Goal: Information Seeking & Learning: Learn about a topic

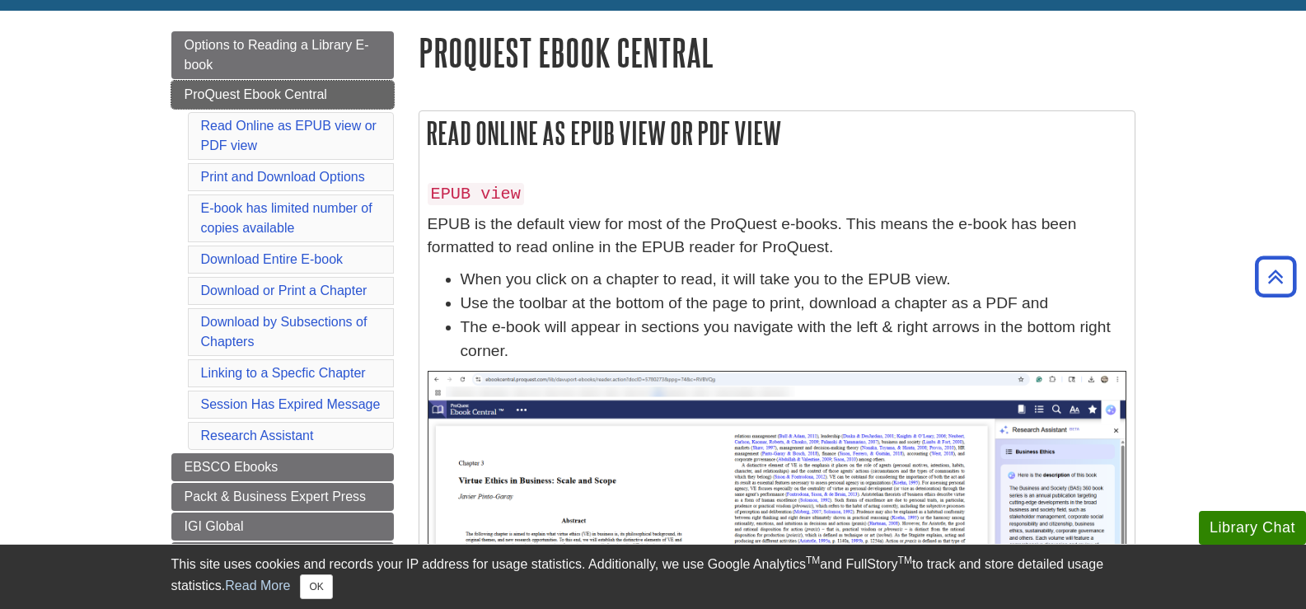
scroll to position [165, 0]
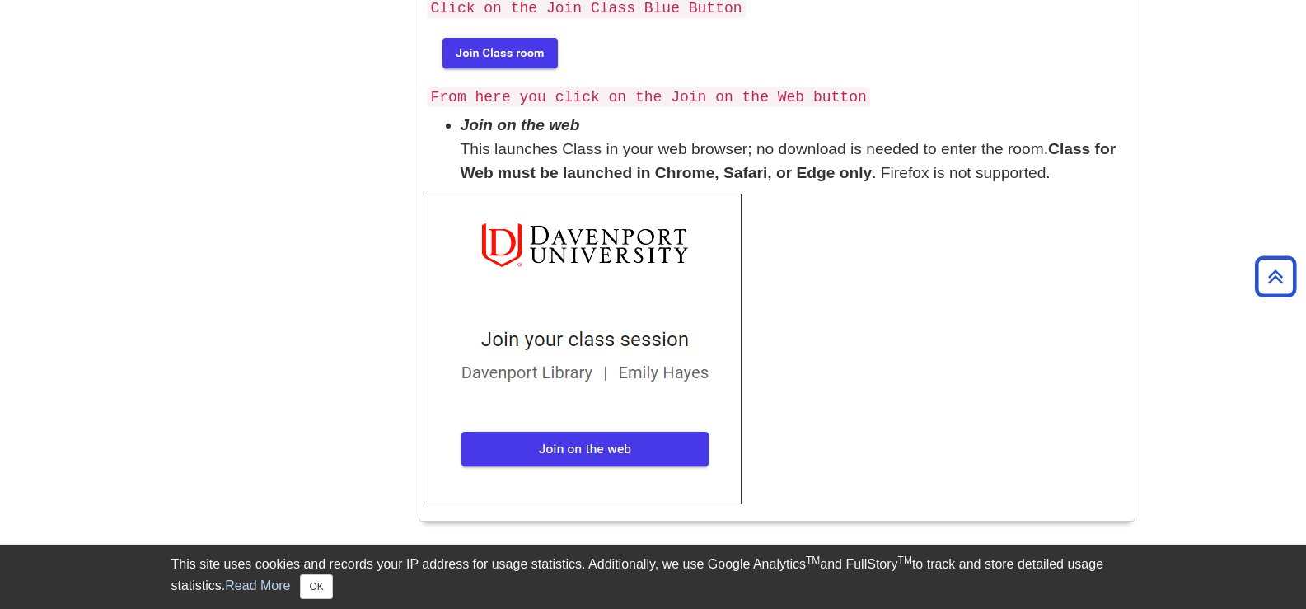
scroll to position [742, 0]
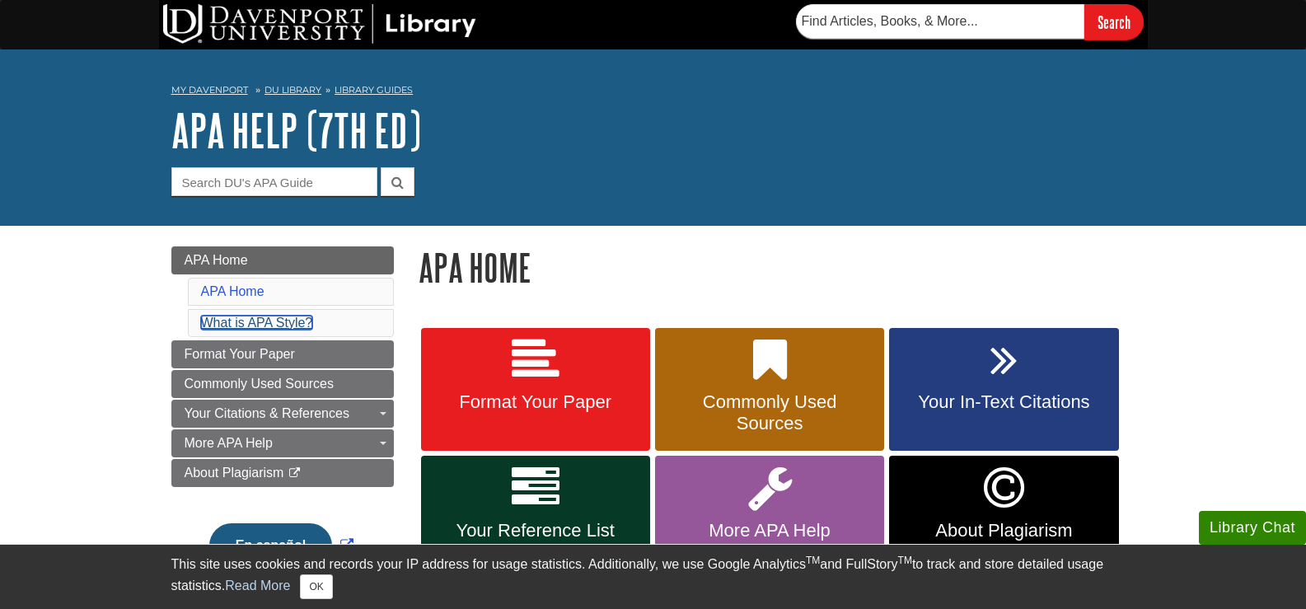
click at [280, 324] on link "What is APA Style?" at bounding box center [257, 323] width 112 height 14
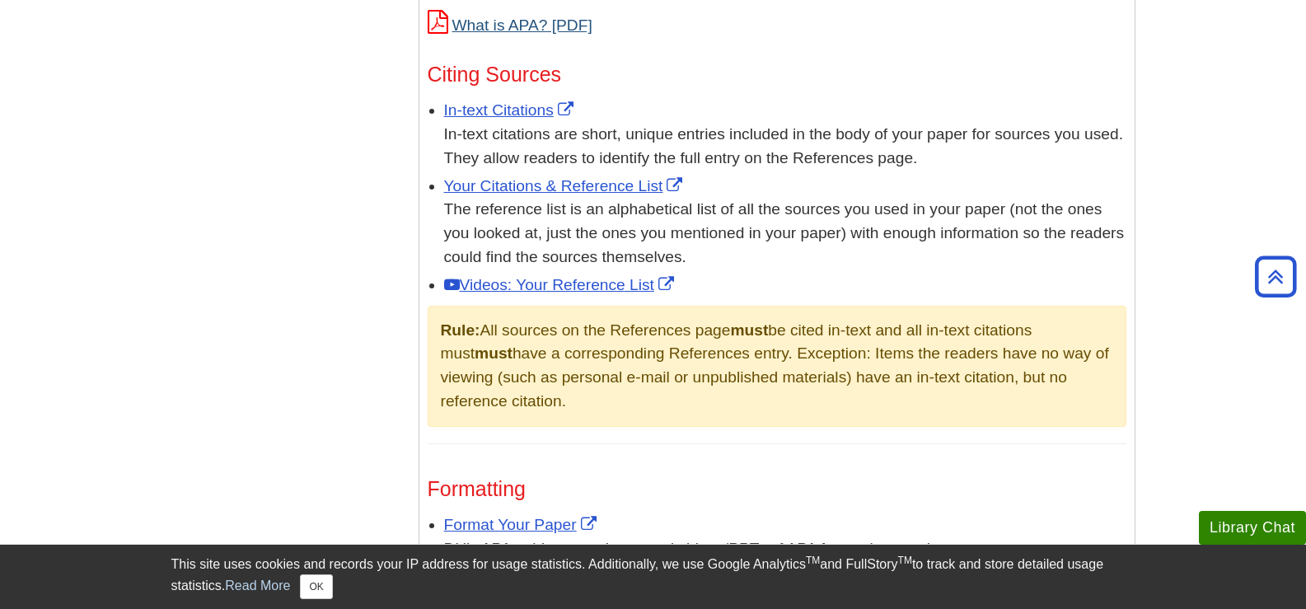
scroll to position [947, 0]
click at [527, 21] on link "What is APA?" at bounding box center [510, 24] width 165 height 17
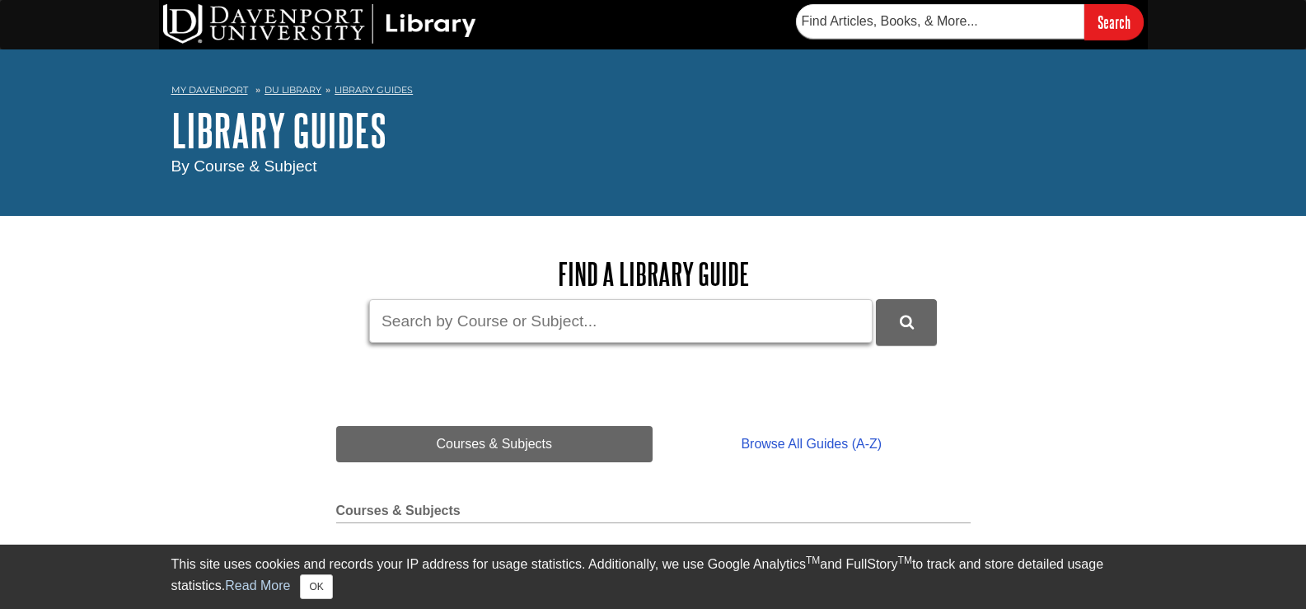
click at [434, 337] on input "Guide Search Terms" at bounding box center [621, 321] width 504 height 44
type input "MGMT 732"
click at [876, 299] on button "DU Library Guides Search" at bounding box center [906, 321] width 61 height 45
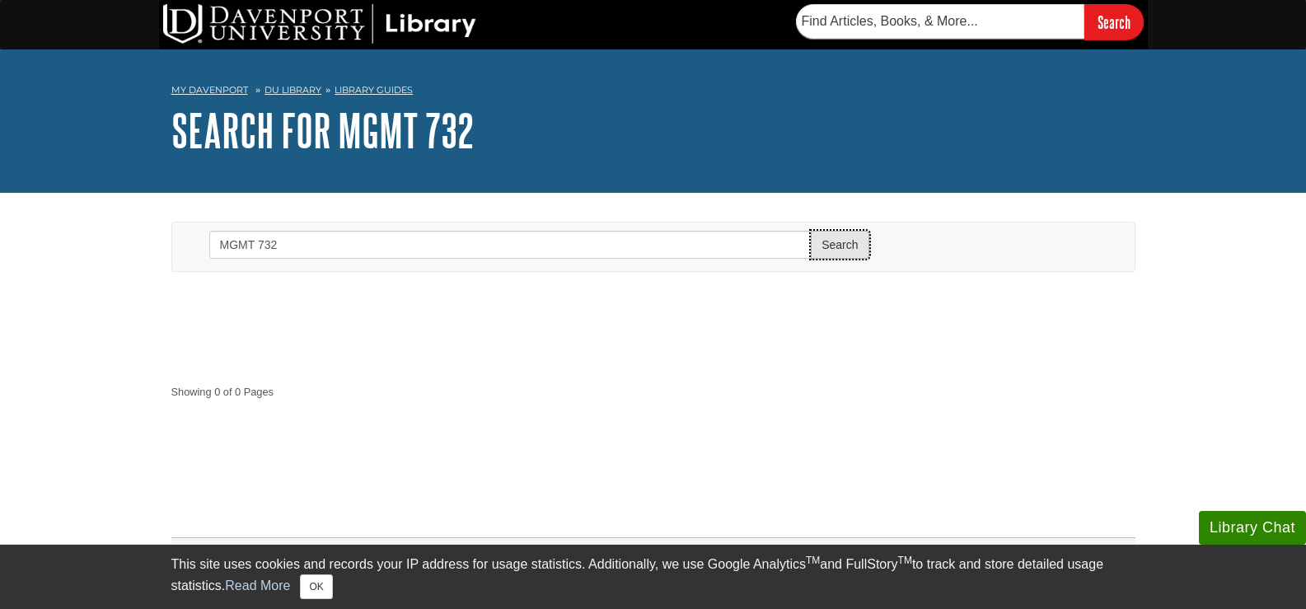
click at [837, 243] on button "Search" at bounding box center [840, 245] width 58 height 28
drag, startPoint x: 336, startPoint y: 260, endPoint x: 188, endPoint y: 260, distance: 148.3
click at [188, 260] on div "Search MGMT 732 Search" at bounding box center [654, 247] width 938 height 49
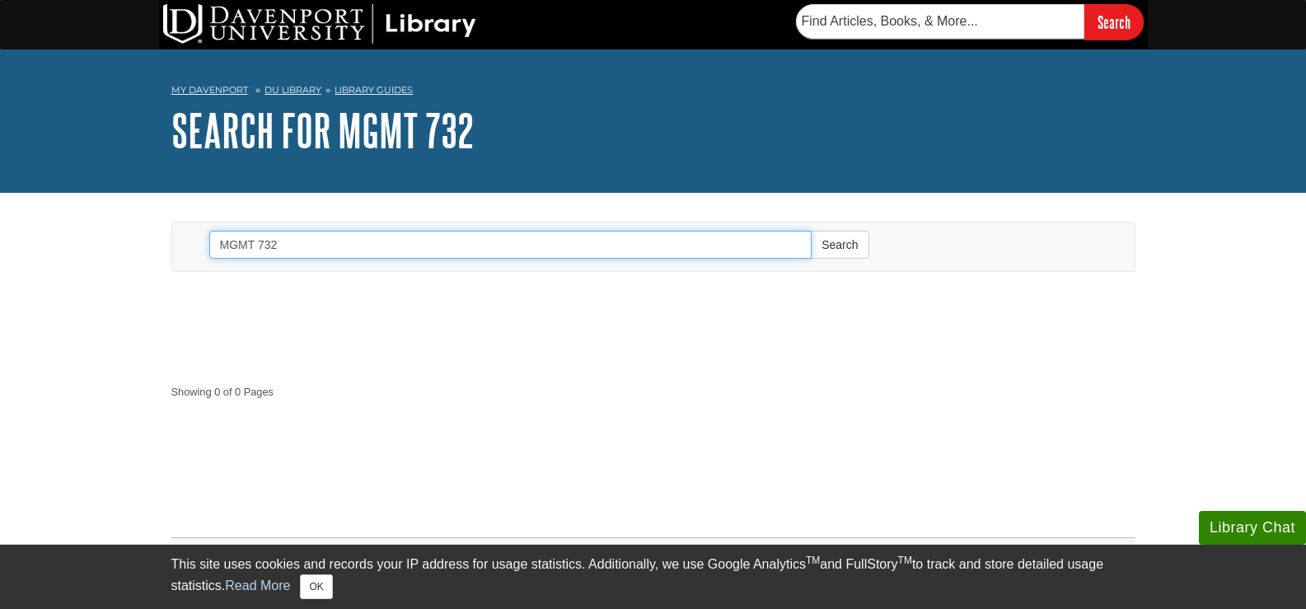
drag, startPoint x: 297, startPoint y: 245, endPoint x: 195, endPoint y: 245, distance: 101.4
click at [199, 245] on form "Search MGMT 732 Search" at bounding box center [539, 247] width 685 height 49
type input "project leadership"
click at [811, 231] on button "Search" at bounding box center [840, 245] width 58 height 28
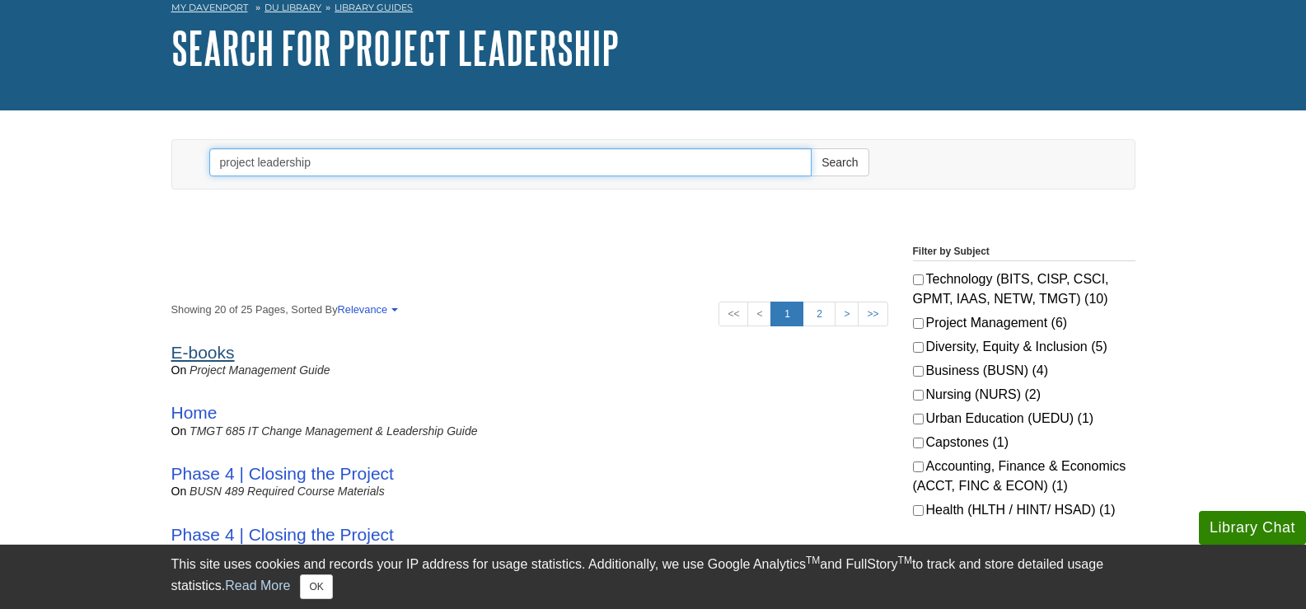
scroll to position [165, 0]
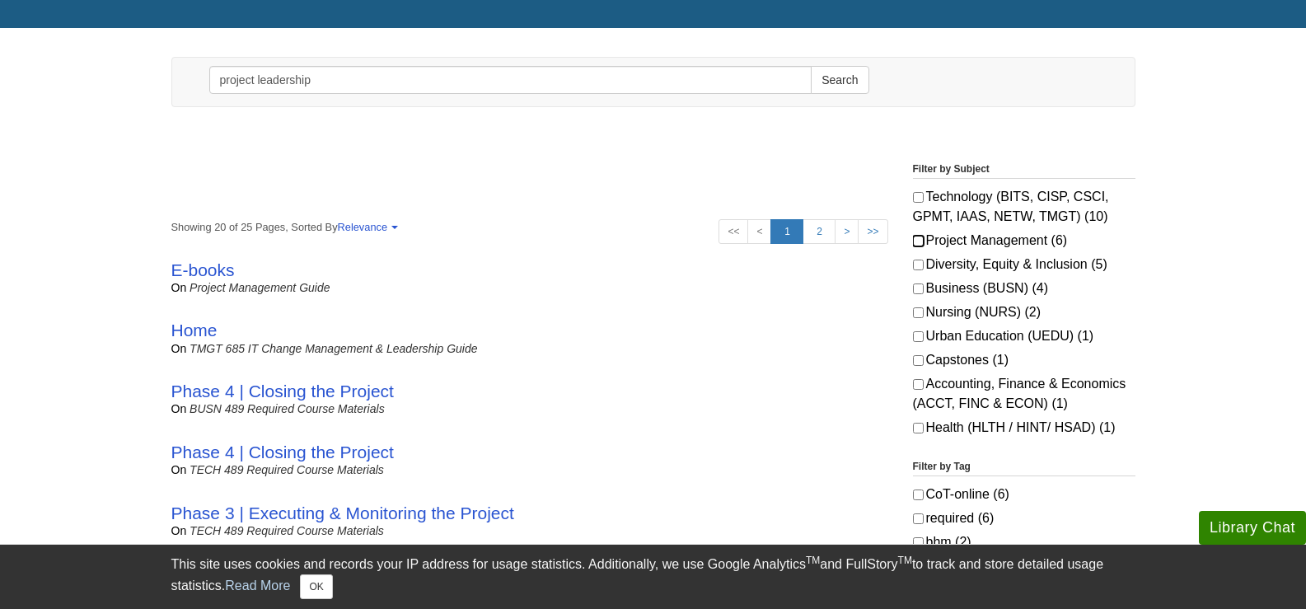
click at [920, 241] on input "Project Management (6)" at bounding box center [918, 241] width 11 height 11
checkbox input "true"
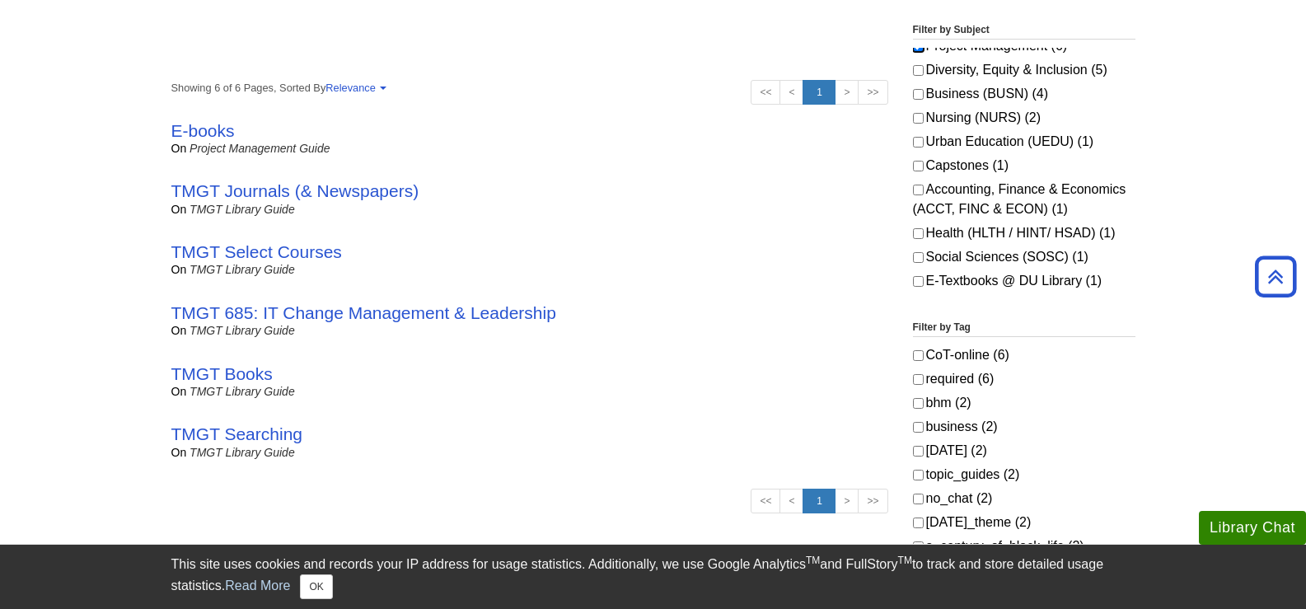
scroll to position [412, 0]
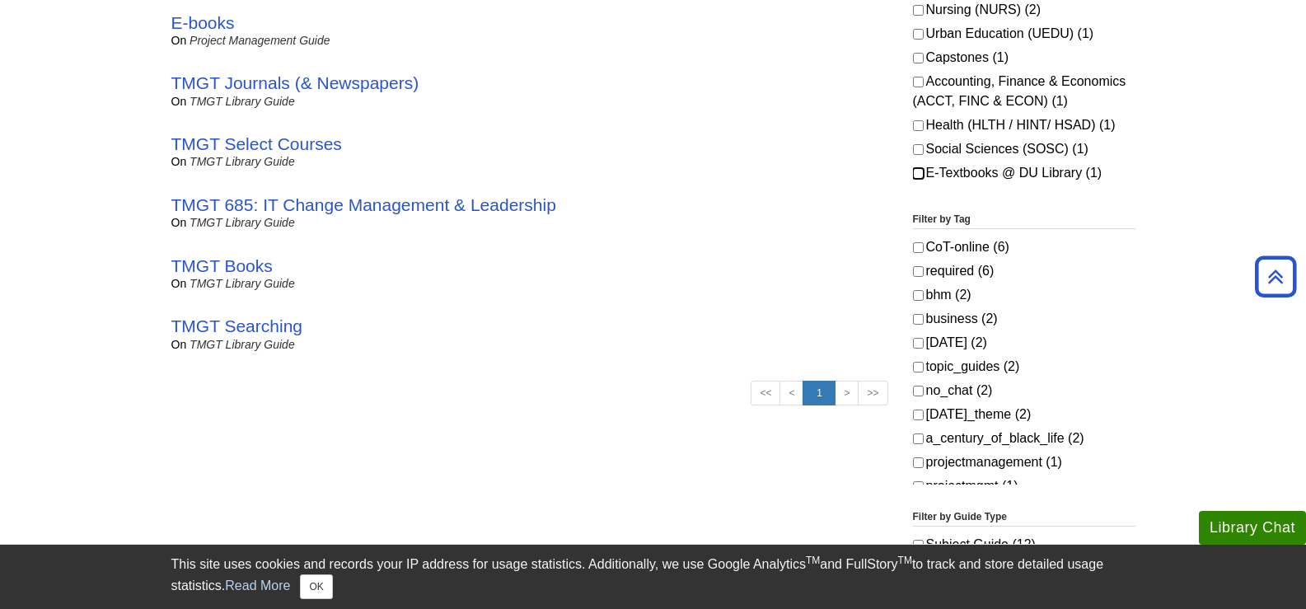
click at [923, 174] on input "E-Textbooks @ DU Library (1)" at bounding box center [918, 173] width 11 height 11
checkbox input "true"
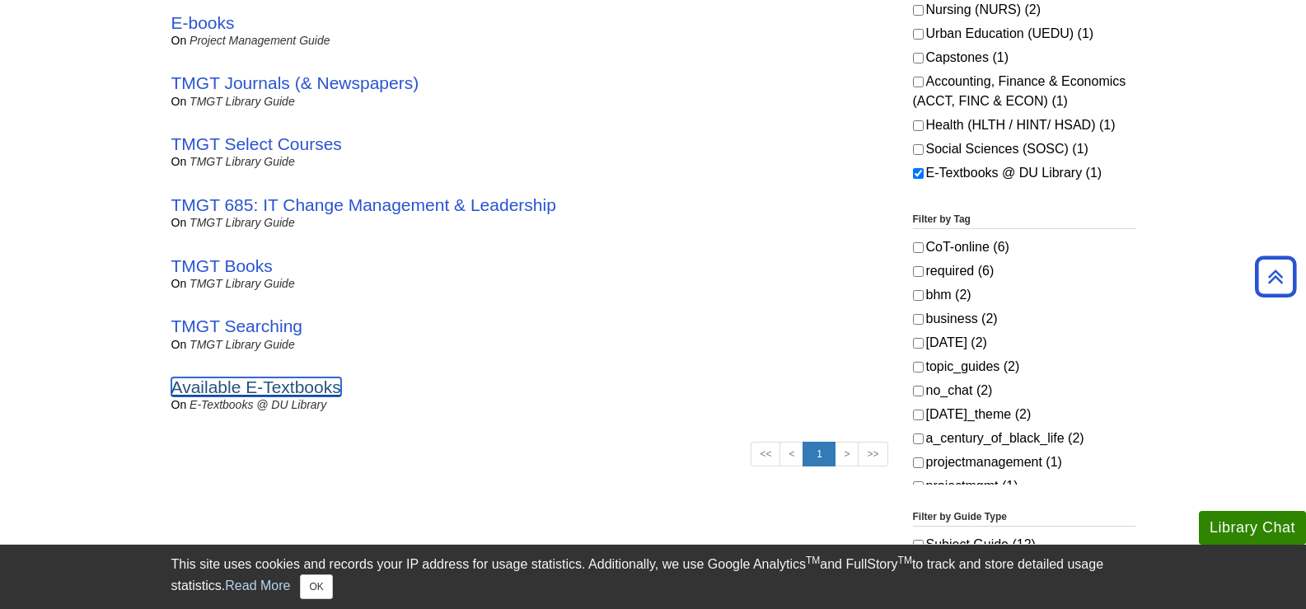
click at [246, 395] on link "Available E-Textbooks" at bounding box center [256, 386] width 170 height 19
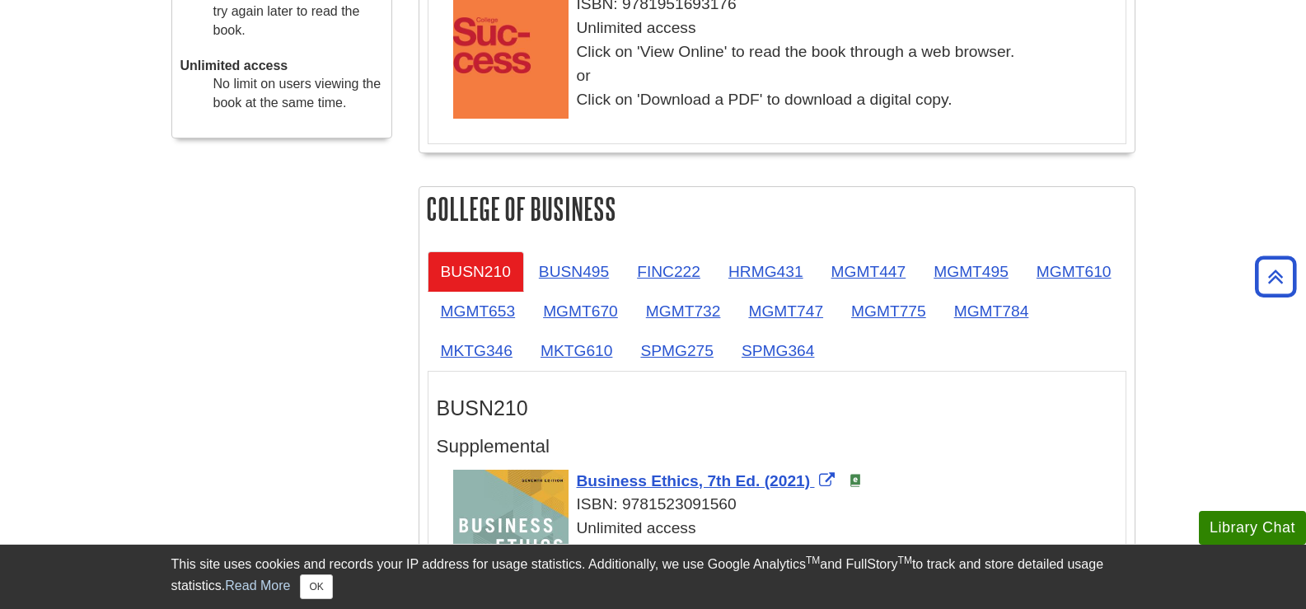
scroll to position [824, 0]
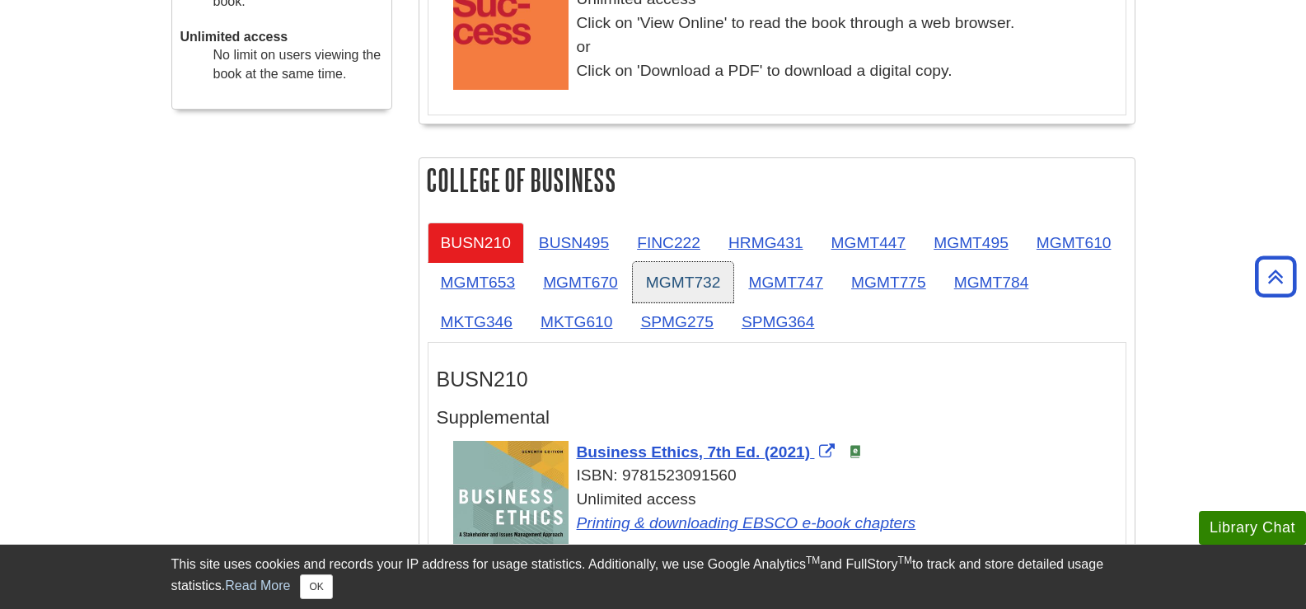
click at [734, 276] on link "MGMT732" at bounding box center [683, 282] width 101 height 40
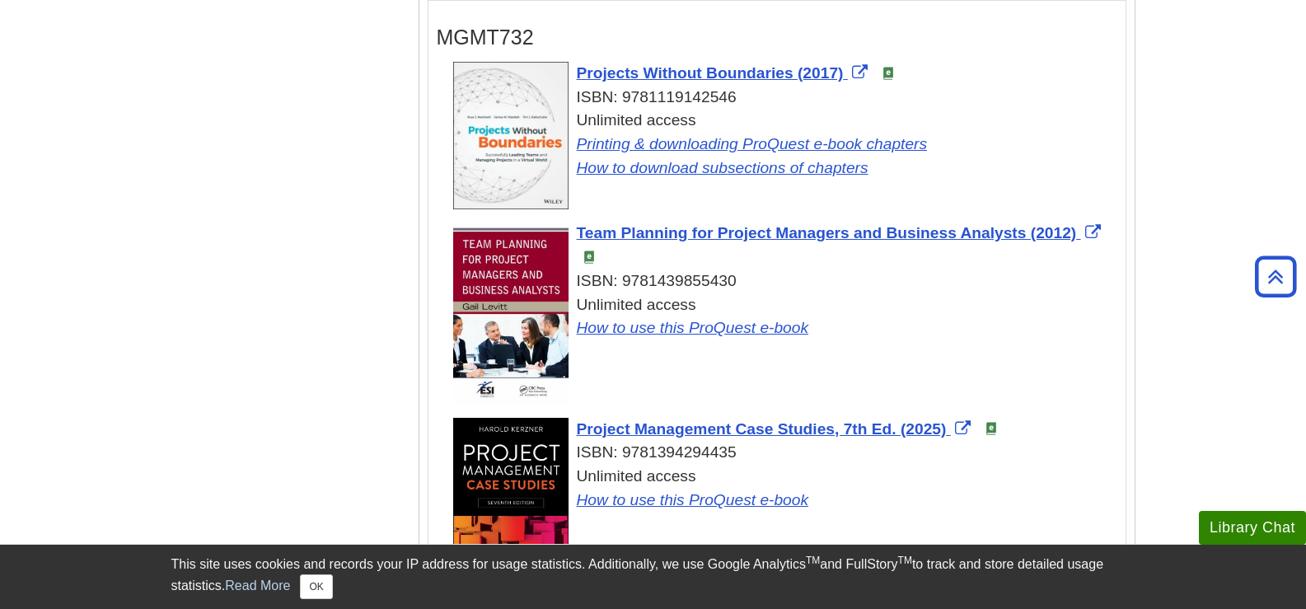
scroll to position [1154, 0]
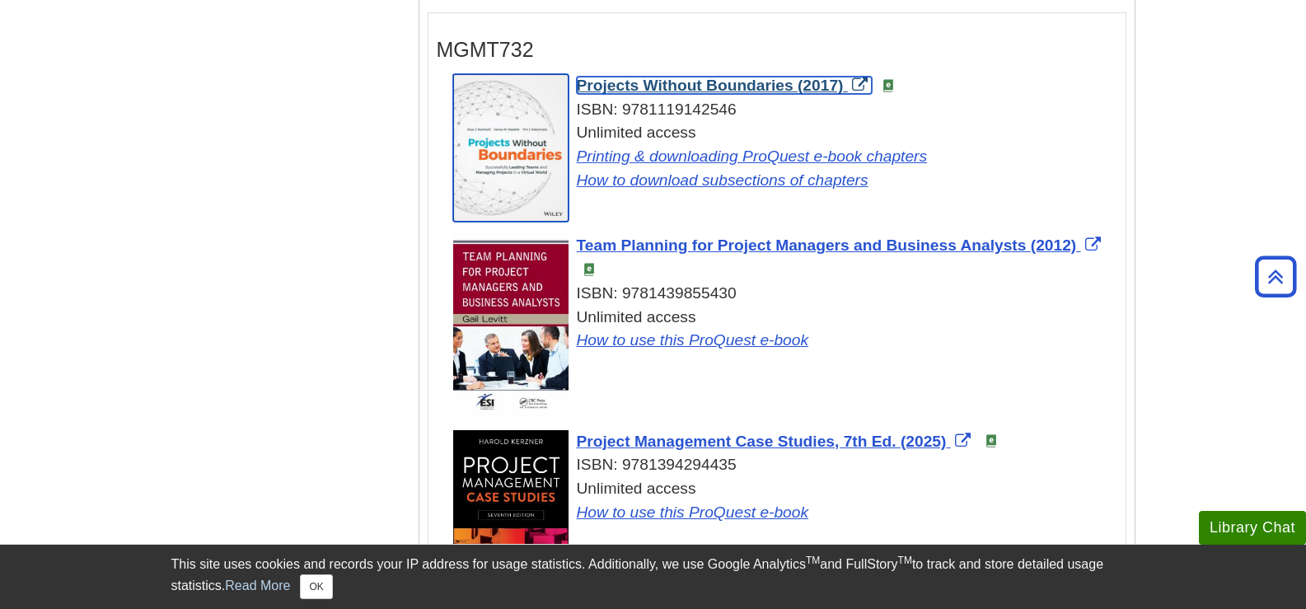
click at [681, 82] on span "Projects Without Boundaries (2017)" at bounding box center [710, 85] width 267 height 17
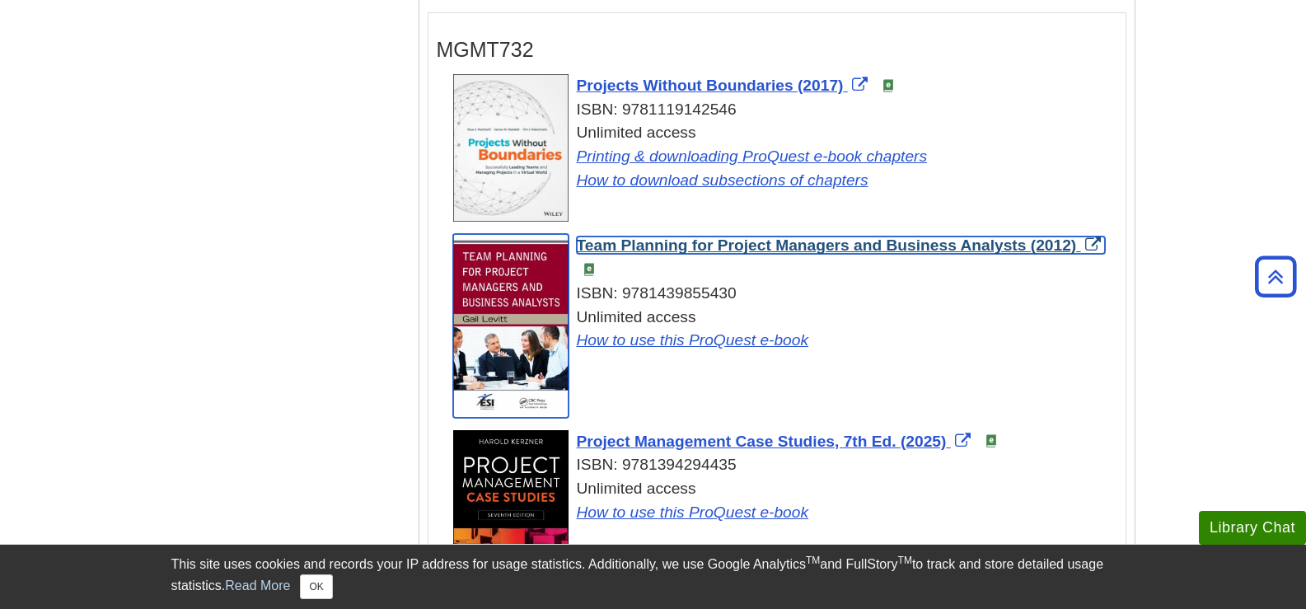
click at [667, 241] on span "Team Planning for Project Managers and Business Analysts (2012)" at bounding box center [827, 245] width 500 height 17
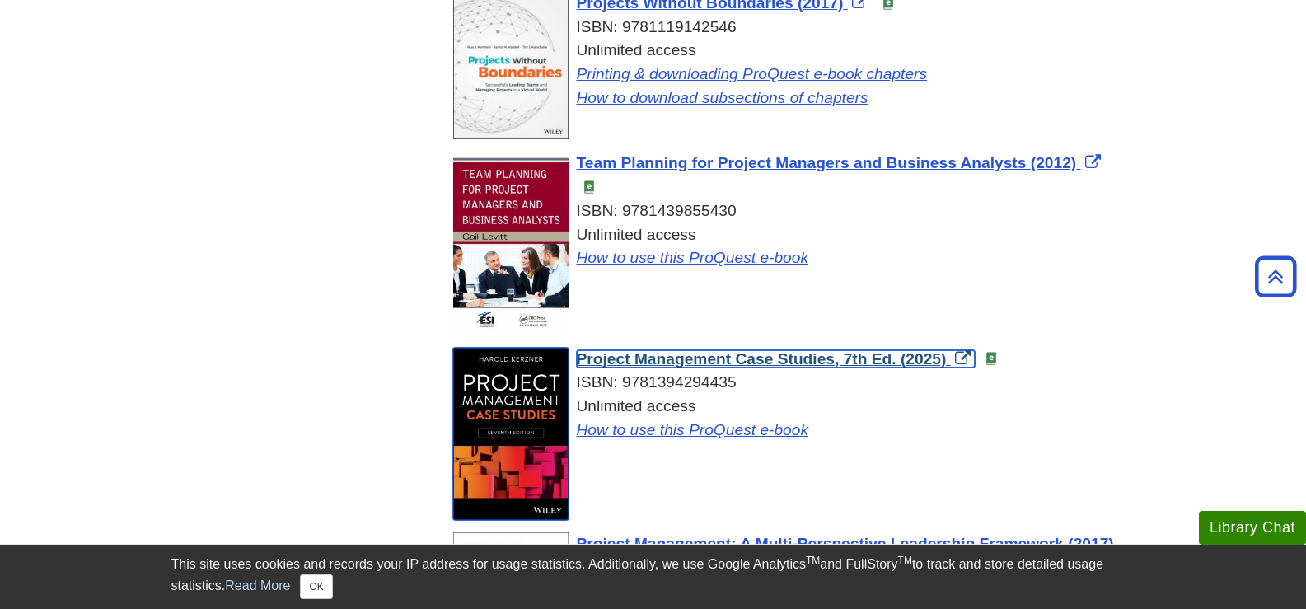
click at [680, 354] on span "Project Management Case Studies, 7th Ed. (2025)" at bounding box center [762, 358] width 370 height 17
